Goal: Information Seeking & Learning: Learn about a topic

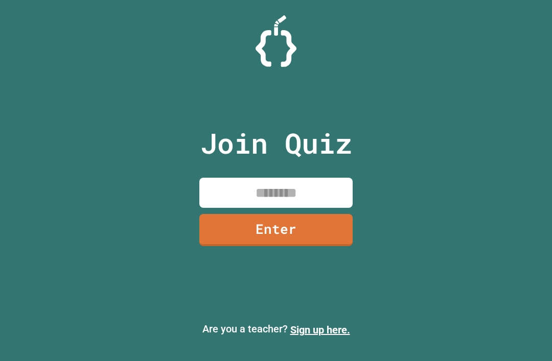
click at [300, 206] on input at bounding box center [275, 193] width 153 height 30
type input "********"
click at [324, 245] on link "Enter" at bounding box center [275, 230] width 153 height 32
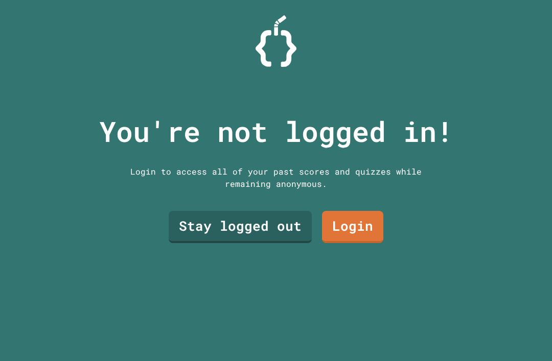
click at [278, 242] on link "Stay logged out" at bounding box center [240, 227] width 143 height 32
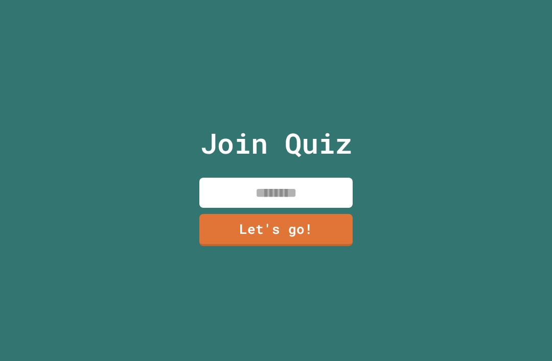
click at [312, 206] on input at bounding box center [275, 193] width 153 height 30
type input "***"
click at [316, 243] on link "Let's go!" at bounding box center [275, 230] width 153 height 32
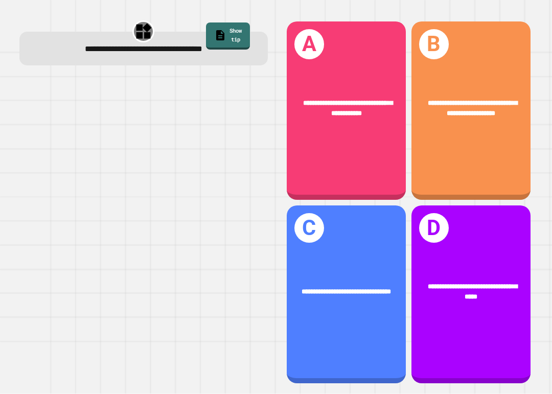
click at [374, 295] on div "**********" at bounding box center [347, 292] width 92 height 10
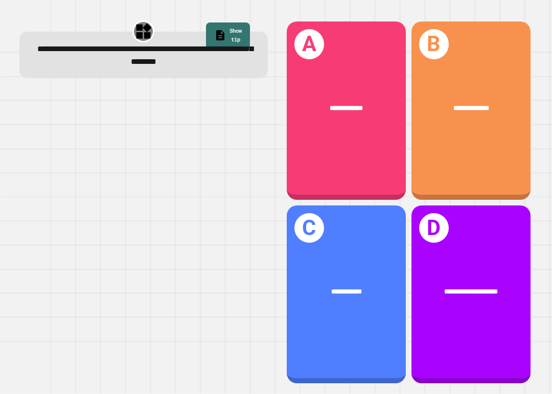
click at [344, 249] on div "**********" at bounding box center [346, 295] width 119 height 178
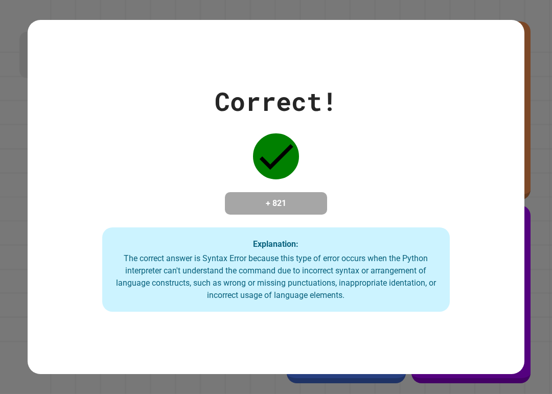
click at [191, 135] on div "Correct! + 821 Explanation: The correct answer is Syntax Error because this typ…" at bounding box center [276, 197] width 497 height 230
click at [190, 135] on div "Correct! + 821 Explanation: The correct answer is Syntax Error because this typ…" at bounding box center [276, 197] width 497 height 230
click at [187, 140] on div "Correct! + 821 Explanation: The correct answer is Syntax Error because this typ…" at bounding box center [276, 197] width 497 height 230
click at [208, 187] on div "Correct! + 821 Explanation: The correct answer is Syntax Error because this typ…" at bounding box center [276, 197] width 497 height 230
click at [216, 186] on div "Correct! + 821 Explanation: The correct answer is Syntax Error because this typ…" at bounding box center [276, 197] width 497 height 230
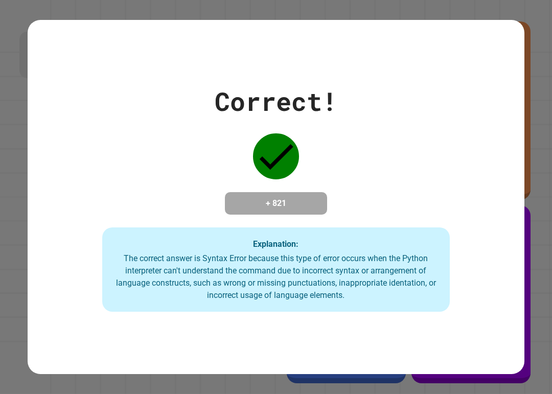
click at [216, 186] on div "Correct! + 821 Explanation: The correct answer is Syntax Error because this typ…" at bounding box center [276, 197] width 497 height 230
click at [213, 187] on div "Correct! + 821 Explanation: The correct answer is Syntax Error because this typ…" at bounding box center [276, 197] width 497 height 230
click at [219, 207] on div "Correct! + 821 Explanation: The correct answer is Syntax Error because this typ…" at bounding box center [276, 197] width 497 height 230
click at [190, 175] on div "Correct! + 821 Explanation: The correct answer is Syntax Error because this typ…" at bounding box center [276, 197] width 497 height 230
click at [200, 149] on div "Correct! + 821 Explanation: The correct answer is Syntax Error because this typ…" at bounding box center [276, 197] width 497 height 230
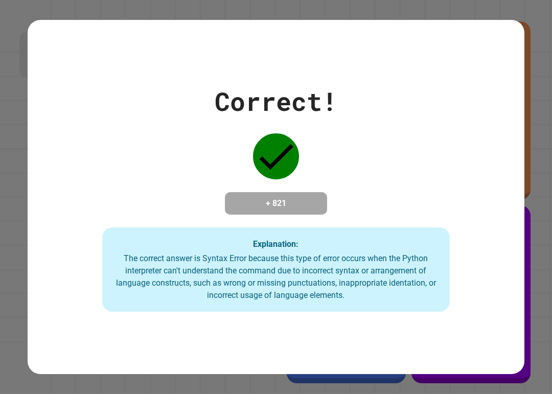
click at [219, 140] on div "Correct! + 821 Explanation: The correct answer is Syntax Error because this typ…" at bounding box center [276, 197] width 497 height 230
click at [209, 110] on div "Correct! + 821 Explanation: The correct answer is Syntax Error because this typ…" at bounding box center [276, 197] width 497 height 230
click at [194, 114] on div "Correct! + 821 Explanation: The correct answer is Syntax Error because this typ…" at bounding box center [276, 197] width 497 height 230
click at [194, 113] on div "Correct! + 821 Explanation: The correct answer is Syntax Error because this typ…" at bounding box center [276, 197] width 497 height 230
click at [184, 127] on div "Correct! + 821 Explanation: The correct answer is Syntax Error because this typ…" at bounding box center [276, 197] width 497 height 230
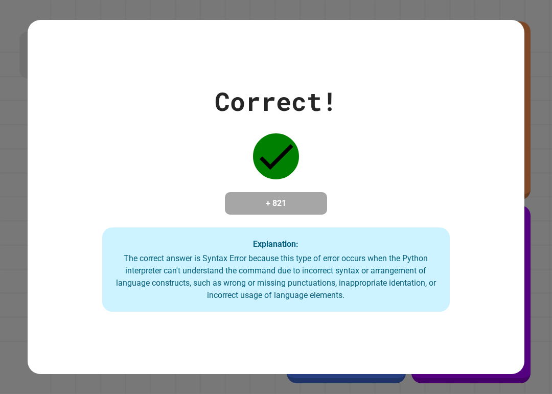
click at [183, 126] on div "Correct! + 821 Explanation: The correct answer is Syntax Error because this typ…" at bounding box center [276, 197] width 497 height 230
click at [195, 144] on div "Correct! + 821 Explanation: The correct answer is Syntax Error because this typ…" at bounding box center [276, 197] width 497 height 230
click at [194, 144] on div "Correct! + 821 Explanation: The correct answer is Syntax Error because this typ…" at bounding box center [276, 197] width 497 height 230
click at [212, 160] on div "Correct! + 821 Explanation: The correct answer is Syntax Error because this typ…" at bounding box center [276, 197] width 497 height 230
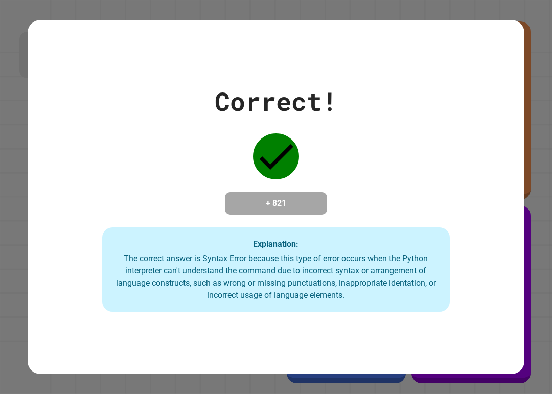
click at [231, 159] on div "Correct! + 821 Explanation: The correct answer is Syntax Error because this typ…" at bounding box center [276, 197] width 497 height 230
click at [230, 159] on div "Correct! + 821 Explanation: The correct answer is Syntax Error because this typ…" at bounding box center [276, 197] width 497 height 230
click at [225, 157] on div "Correct! + 821 Explanation: The correct answer is Syntax Error because this typ…" at bounding box center [276, 197] width 497 height 230
click at [208, 151] on div "Correct! + 821 Explanation: The correct answer is Syntax Error because this typ…" at bounding box center [276, 197] width 497 height 230
click at [209, 146] on div "Correct! + 821 Explanation: The correct answer is Syntax Error because this typ…" at bounding box center [276, 197] width 497 height 230
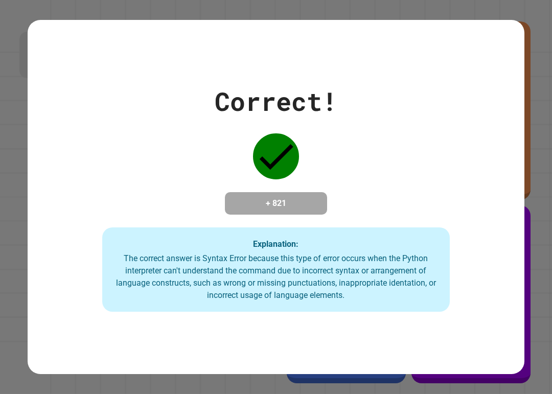
click at [209, 146] on div "Correct! + 821 Explanation: The correct answer is Syntax Error because this typ…" at bounding box center [276, 197] width 497 height 230
click at [197, 149] on div "Correct! + 821 Explanation: The correct answer is Syntax Error because this typ…" at bounding box center [276, 197] width 497 height 230
click at [207, 162] on div "Correct! + 821 Explanation: The correct answer is Syntax Error because this typ…" at bounding box center [276, 197] width 497 height 230
click at [102, 57] on div "Correct! + 821 Explanation: The correct answer is Syntax Error because this typ…" at bounding box center [276, 197] width 497 height 355
click at [74, 50] on div "Correct! + 821 Explanation: The correct answer is Syntax Error because this typ…" at bounding box center [276, 197] width 497 height 355
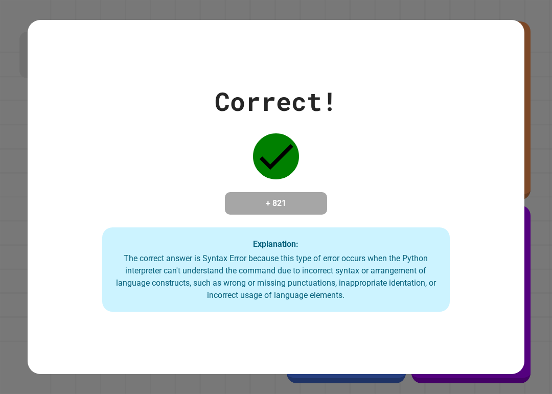
click at [53, 30] on div "Correct! + 821 Explanation: The correct answer is Syntax Error because this typ…" at bounding box center [276, 197] width 497 height 355
click at [56, 56] on div "Correct! + 821 Explanation: The correct answer is Syntax Error because this typ…" at bounding box center [276, 197] width 497 height 355
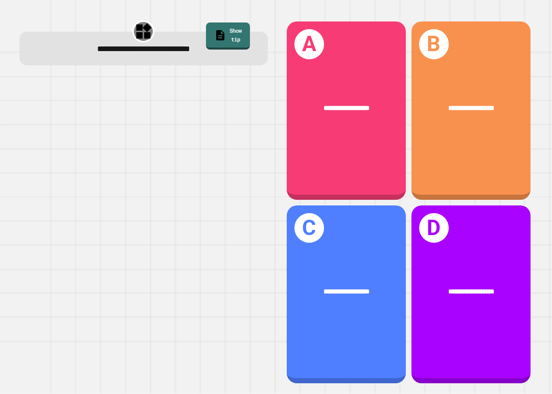
click at [443, 305] on div "**********" at bounding box center [471, 292] width 119 height 37
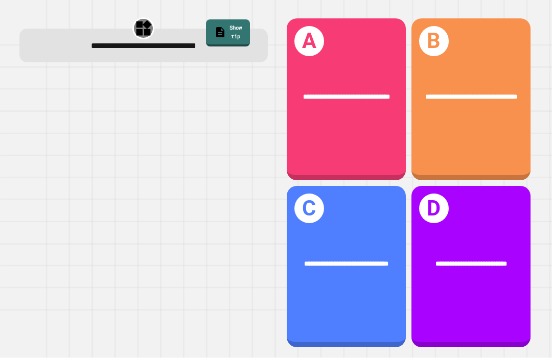
scroll to position [27, 0]
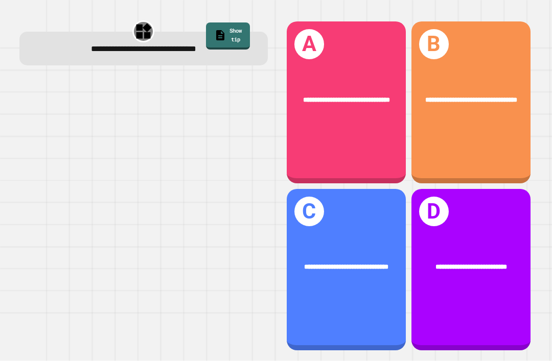
click at [504, 95] on div "**********" at bounding box center [471, 100] width 119 height 37
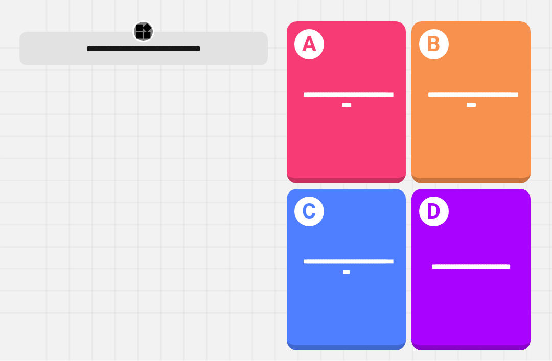
click at [358, 283] on div "**********" at bounding box center [346, 267] width 119 height 47
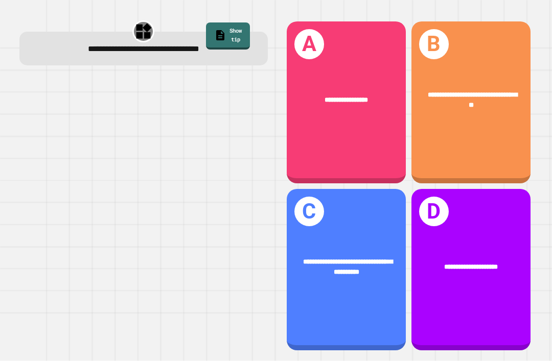
click at [358, 270] on span "**********" at bounding box center [347, 267] width 89 height 17
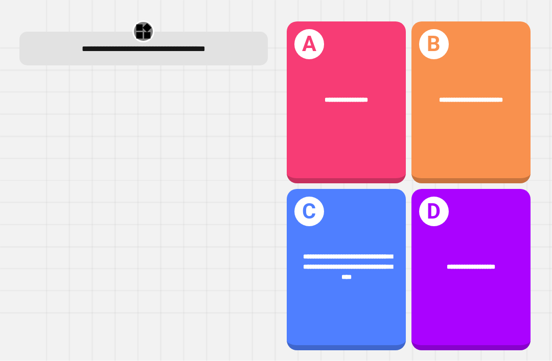
click at [377, 227] on div "**********" at bounding box center [346, 270] width 119 height 162
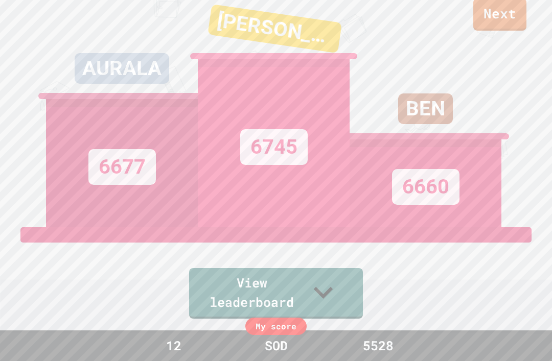
click at [506, 19] on link "Next" at bounding box center [499, 14] width 53 height 32
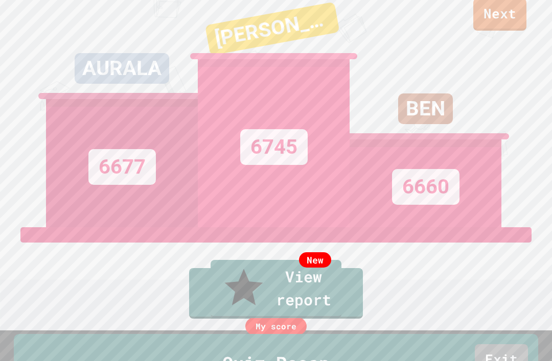
click at [512, 345] on link "Exit" at bounding box center [501, 361] width 53 height 32
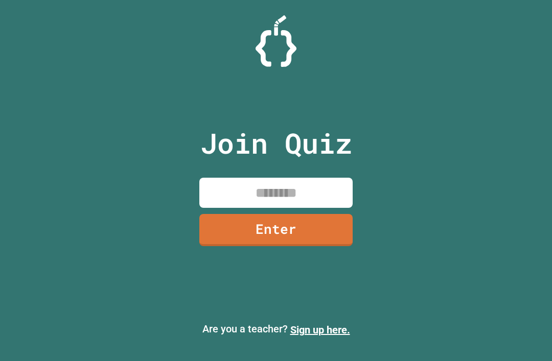
click at [323, 180] on input at bounding box center [275, 193] width 153 height 30
click at [246, 198] on input at bounding box center [275, 193] width 153 height 30
type input "********"
click at [255, 243] on link "Enter" at bounding box center [275, 230] width 153 height 32
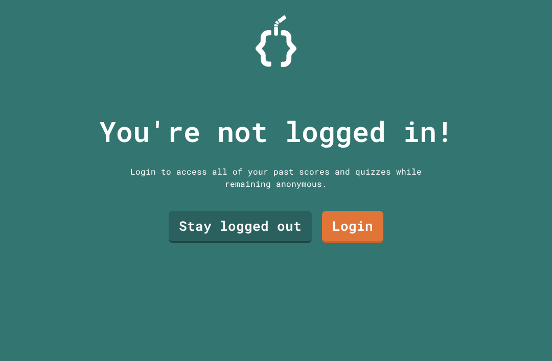
click at [196, 242] on link "Stay logged out" at bounding box center [240, 227] width 143 height 32
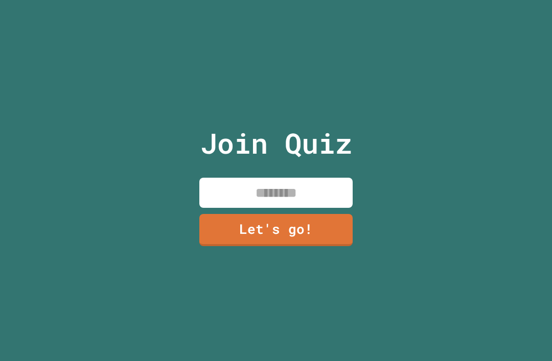
click at [242, 208] on input at bounding box center [275, 193] width 153 height 30
type input "***"
click at [219, 270] on div "Join Quiz *** Let's go!" at bounding box center [276, 180] width 172 height 361
click at [205, 246] on link "Let's go!" at bounding box center [275, 230] width 153 height 32
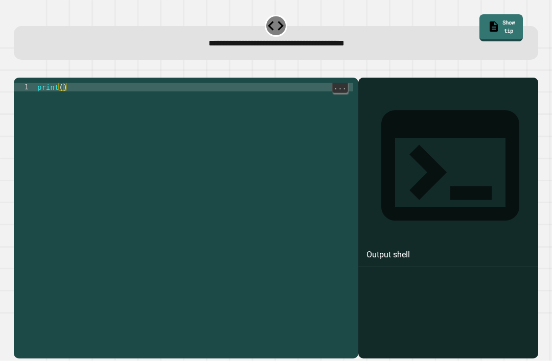
click at [64, 100] on div "print ( )" at bounding box center [194, 231] width 318 height 296
type textarea "**********"
click at [29, 77] on icon "button" at bounding box center [26, 75] width 6 height 7
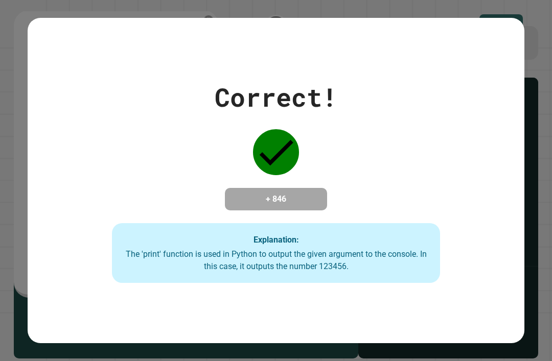
click at [35, 3] on div "Correct! + 846 Explanation: The 'print' function is used in Python to output th…" at bounding box center [276, 180] width 552 height 361
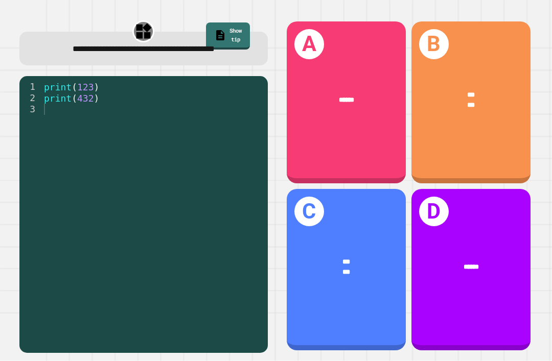
click at [493, 124] on div "*** ***" at bounding box center [471, 100] width 119 height 47
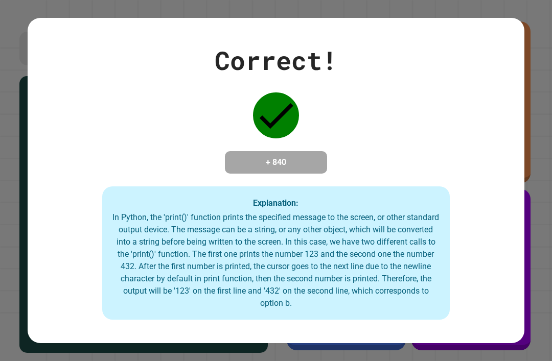
click at [470, 118] on div "Correct! + 840 Explanation: In Python, the 'print()' function prints the specif…" at bounding box center [276, 180] width 497 height 279
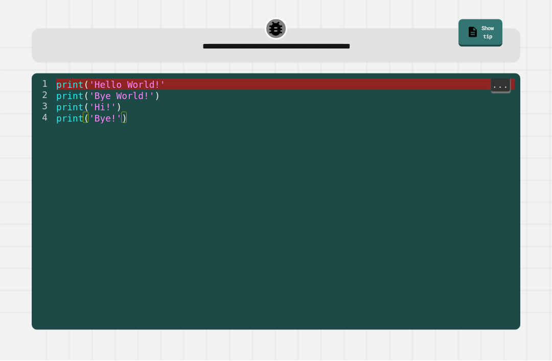
scroll to position [26, 0]
click at [116, 80] on span "'Hello World!'" at bounding box center [127, 85] width 77 height 10
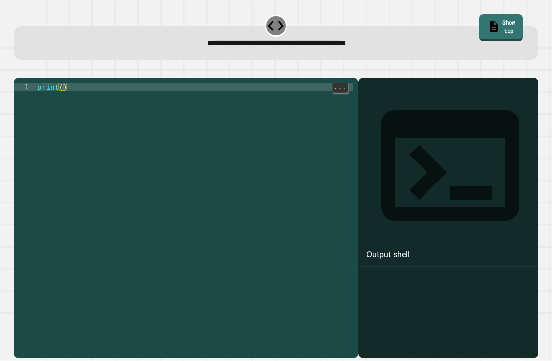
click at [66, 83] on div "print ( )" at bounding box center [194, 231] width 319 height 296
click at [63, 83] on div "print ( )" at bounding box center [194, 231] width 319 height 296
type textarea "**********"
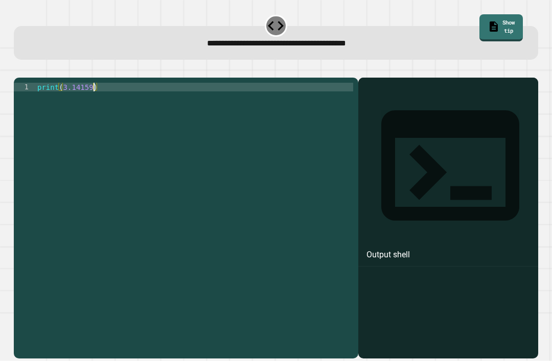
click at [19, 70] on icon "button" at bounding box center [19, 70] width 0 height 0
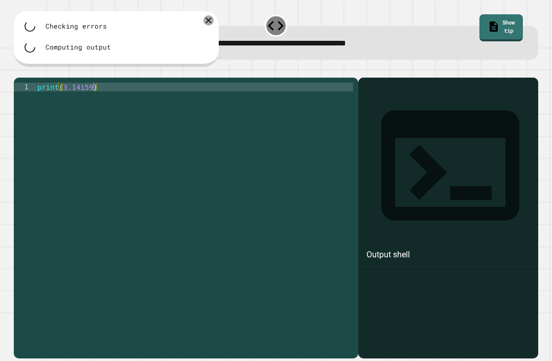
scroll to position [26, 0]
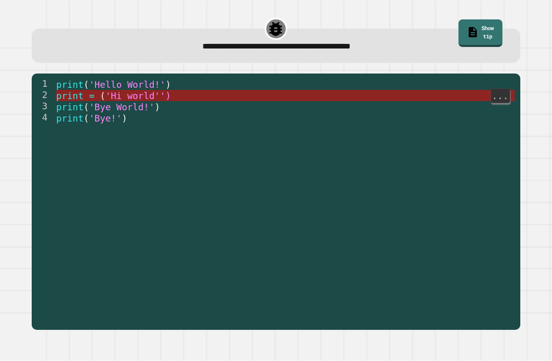
click at [103, 91] on span "(" at bounding box center [103, 96] width 6 height 10
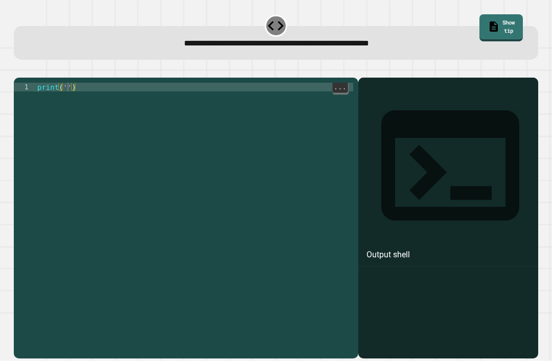
click at [70, 83] on div "print ( '' )" at bounding box center [194, 231] width 319 height 296
click at [81, 83] on div "print ( 'It' s a beautiful day ')" at bounding box center [194, 222] width 318 height 278
click at [79, 83] on div "print ( 'It' s a beautiful day ')" at bounding box center [194, 231] width 318 height 296
click at [19, 70] on icon "button" at bounding box center [19, 70] width 0 height 0
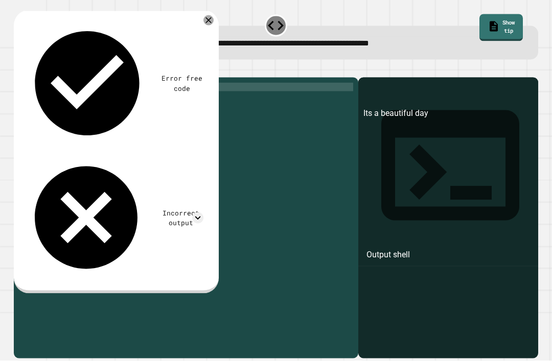
scroll to position [7, 0]
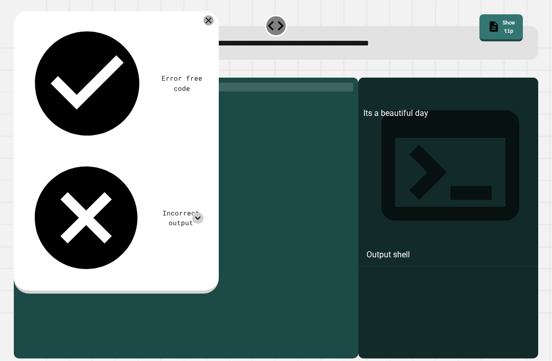
click at [197, 217] on icon at bounding box center [198, 219] width 6 height 4
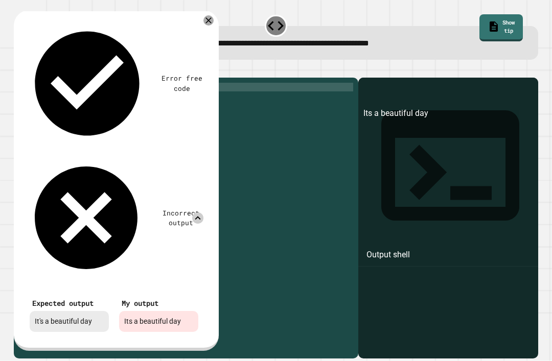
click at [192, 213] on icon at bounding box center [197, 218] width 11 height 11
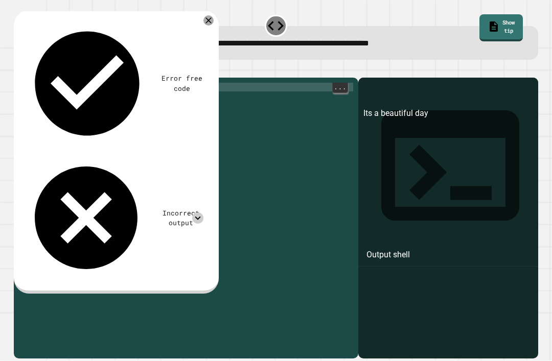
click at [72, 95] on div "print ( 'Its a beautiful day' )" at bounding box center [194, 231] width 318 height 296
click at [28, 72] on icon "button" at bounding box center [26, 75] width 6 height 7
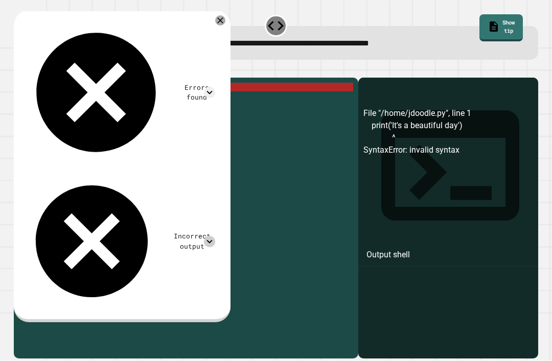
click at [215, 236] on icon at bounding box center [209, 241] width 11 height 11
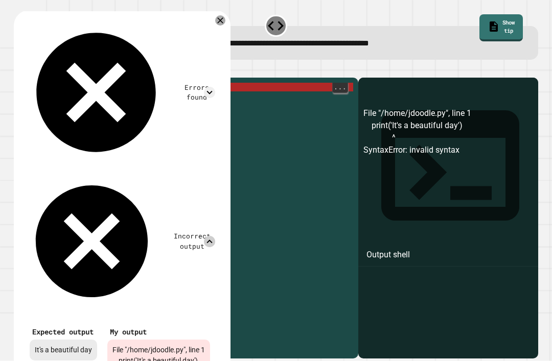
click at [215, 236] on icon at bounding box center [209, 241] width 11 height 11
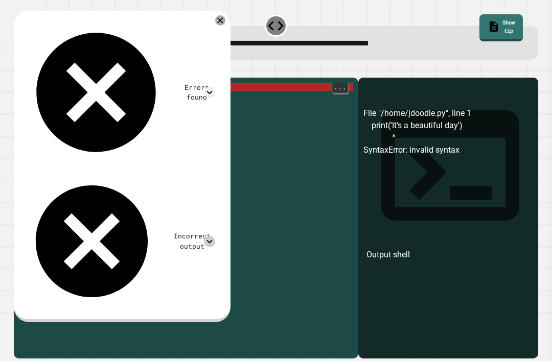
click at [225, 15] on div at bounding box center [220, 20] width 10 height 10
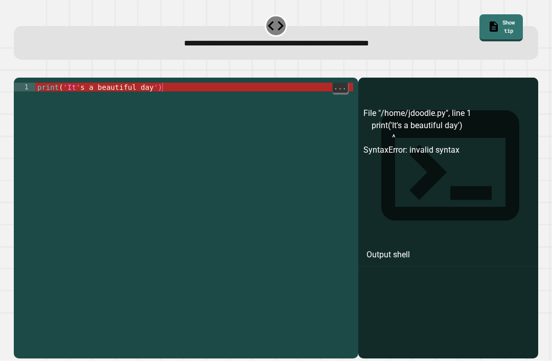
click at [231, 14] on div "**********" at bounding box center [276, 37] width 530 height 52
click at [494, 14] on link "Show tip" at bounding box center [502, 28] width 44 height 28
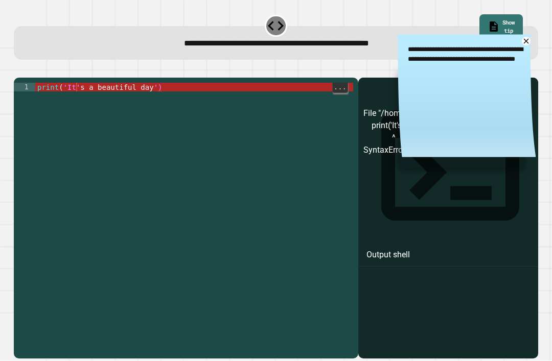
click at [76, 98] on div "print ( 'It' s a beautiful day ')" at bounding box center [194, 231] width 318 height 296
click at [87, 91] on div "print ( 'It' s a beautiful day ')" at bounding box center [194, 231] width 318 height 296
click at [83, 97] on div "print ( 'It' s a beautiful day ')" at bounding box center [194, 231] width 318 height 296
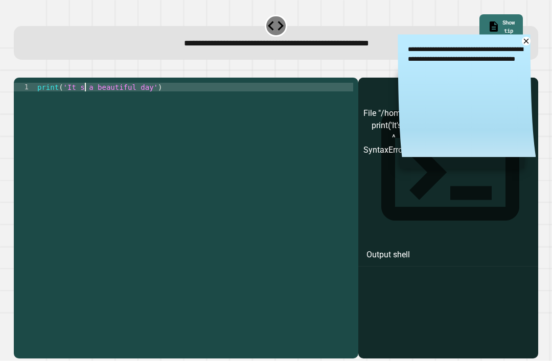
type textarea "**********"
click at [29, 72] on icon "button" at bounding box center [26, 75] width 6 height 7
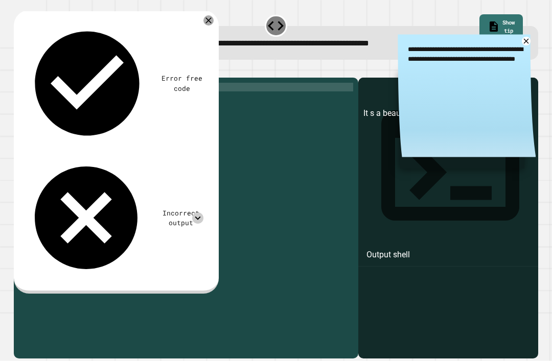
click at [193, 213] on icon at bounding box center [197, 218] width 11 height 11
